Goal: Information Seeking & Learning: Learn about a topic

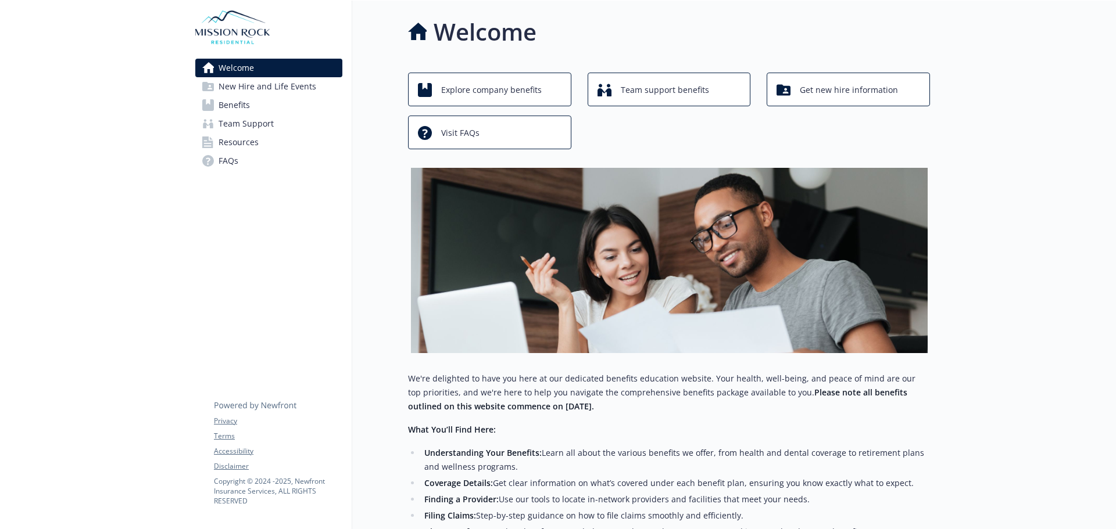
click at [225, 108] on span "Benefits" at bounding box center [234, 105] width 31 height 19
